Goal: Task Accomplishment & Management: Manage account settings

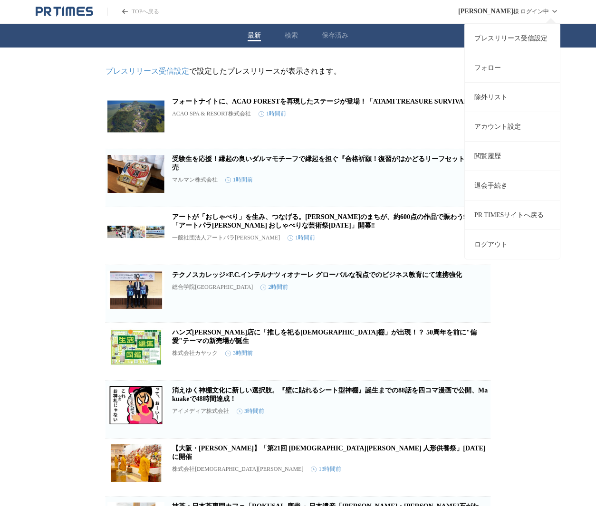
click at [533, 42] on link "プレスリリース受信設定" at bounding box center [512, 37] width 95 height 29
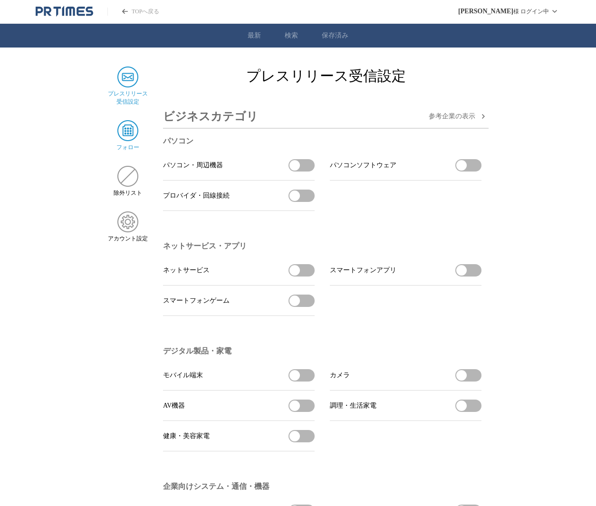
click at [129, 131] on img at bounding box center [127, 130] width 21 height 21
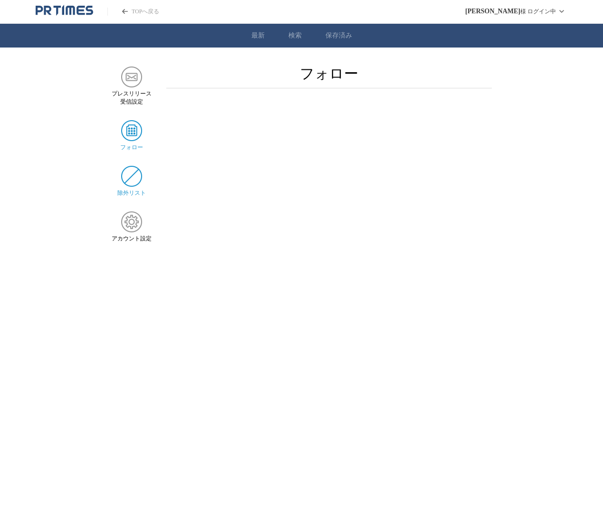
click at [129, 182] on img at bounding box center [131, 176] width 21 height 21
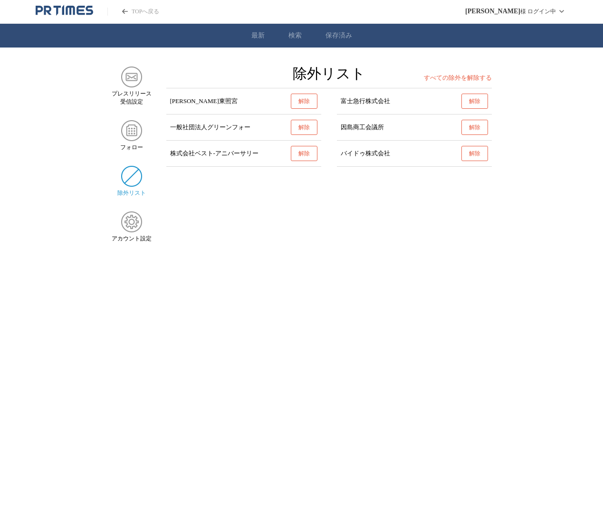
click at [142, 119] on ul "プレスリリース 受信設定 フォロー 除外リスト アカウント設定" at bounding box center [132, 155] width 40 height 176
click at [135, 126] on img at bounding box center [131, 130] width 21 height 21
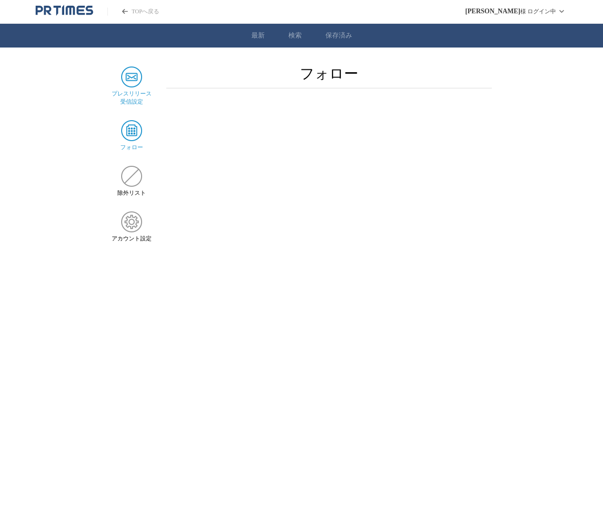
click at [138, 78] on img at bounding box center [131, 77] width 21 height 21
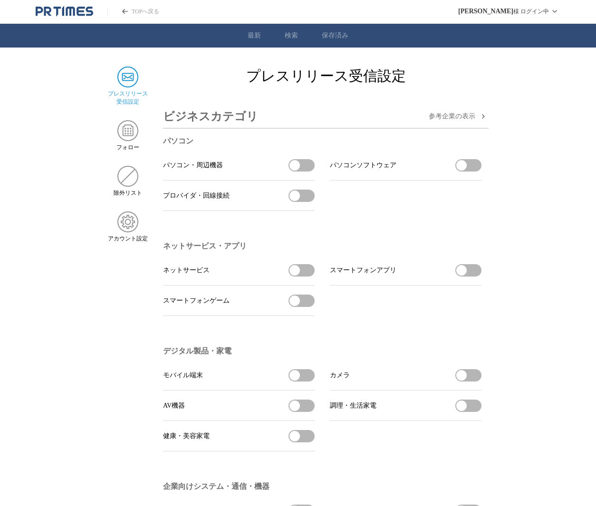
click at [467, 116] on span "参考企業の 表示" at bounding box center [452, 116] width 47 height 9
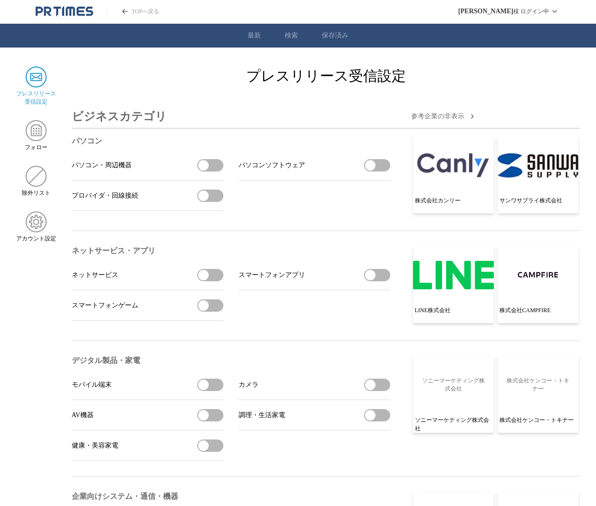
click at [467, 116] on icon "button" at bounding box center [471, 116] width 11 height 11
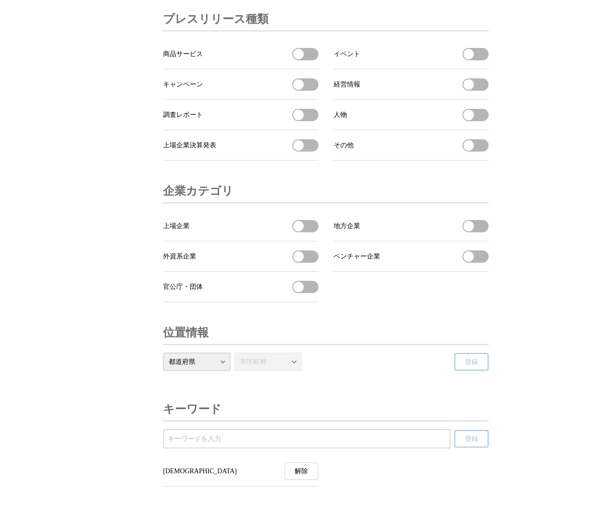
scroll to position [3060, 0]
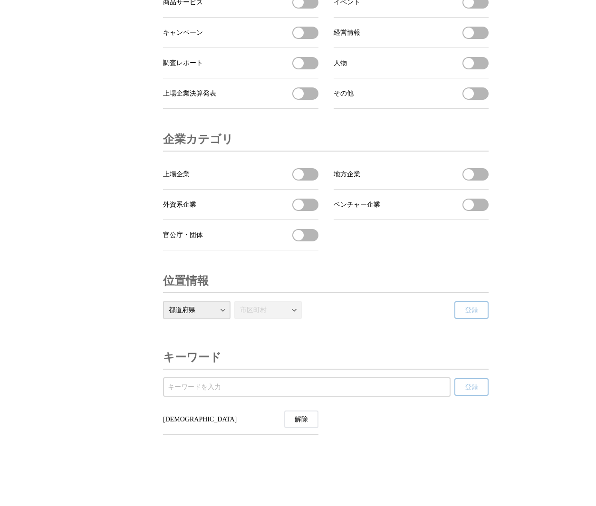
click at [312, 425] on button "解除" at bounding box center [301, 420] width 34 height 18
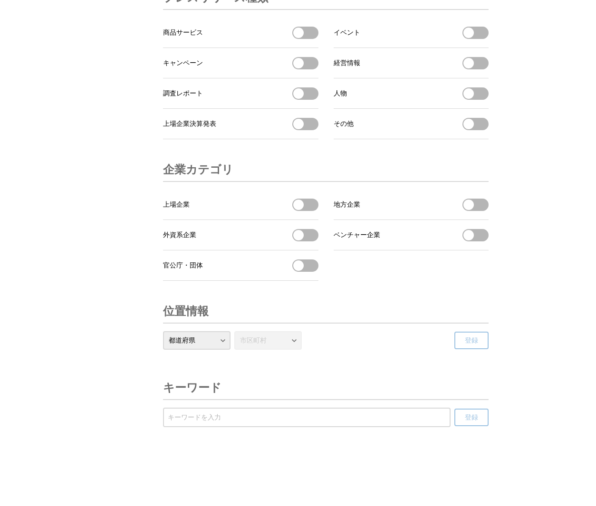
scroll to position [0, 0]
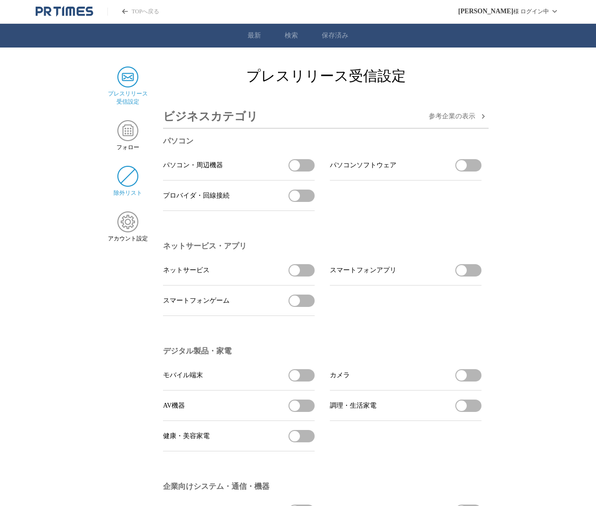
click at [122, 182] on img at bounding box center [127, 176] width 21 height 21
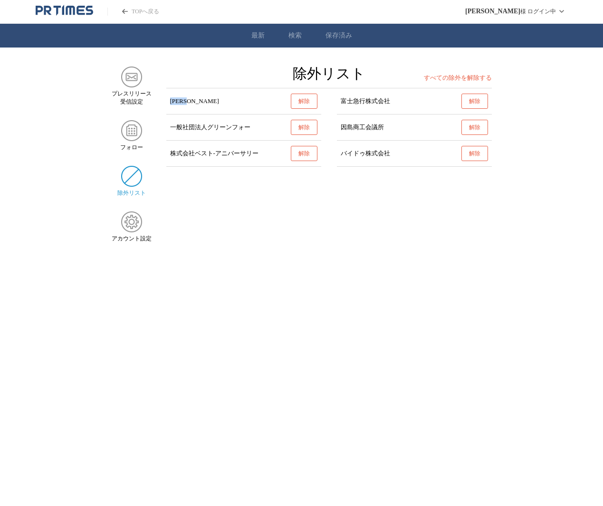
drag, startPoint x: 216, startPoint y: 102, endPoint x: 169, endPoint y: 105, distance: 46.7
click at [169, 105] on li "[PERSON_NAME] 解除" at bounding box center [243, 101] width 155 height 26
click at [299, 104] on button "解除" at bounding box center [304, 101] width 27 height 15
click at [261, 203] on section "プレスリリース 受信設定 フォロー 除外リスト アカウント設定 除外リスト すべての除外を解除する [PERSON_NAME]東照宮 除外 富士急行株式会社 …" at bounding box center [301, 155] width 603 height 176
